Goal: Transaction & Acquisition: Subscribe to service/newsletter

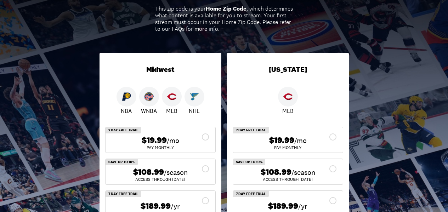
scroll to position [177, 0]
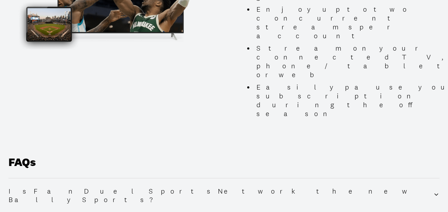
scroll to position [921, 0]
